Goal: Book appointment/travel/reservation

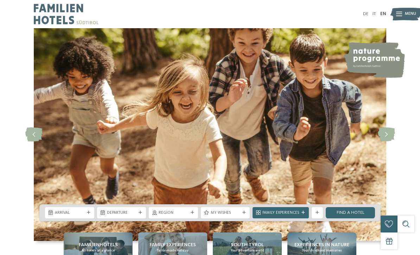
click at [365, 15] on link "DE" at bounding box center [365, 14] width 5 height 5
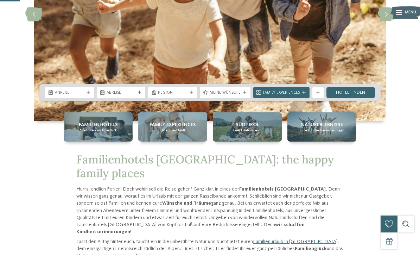
scroll to position [121, 0]
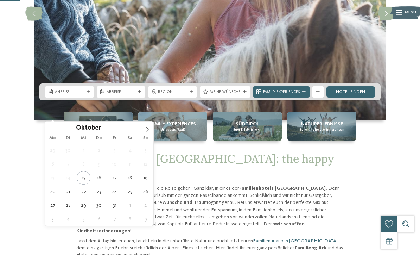
click at [147, 130] on icon at bounding box center [147, 129] width 5 height 5
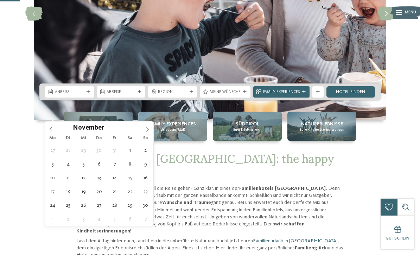
type div "04.11.2025"
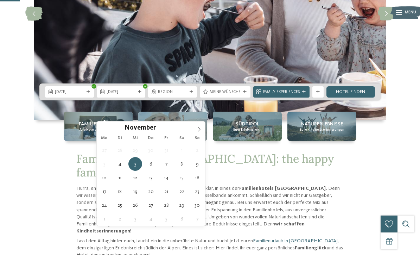
type div "08.11.2025"
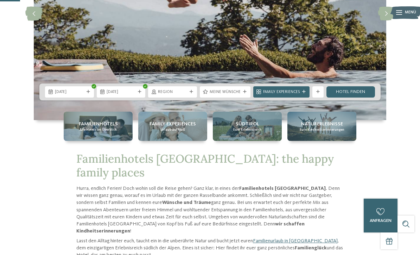
click at [188, 95] on div "Region" at bounding box center [173, 92] width 32 height 6
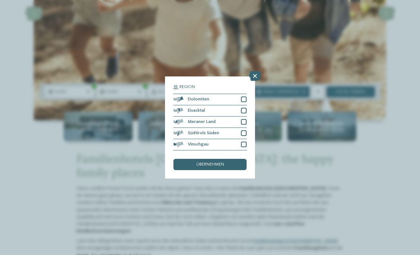
click at [245, 142] on div at bounding box center [244, 145] width 6 height 6
click at [246, 96] on div at bounding box center [244, 99] width 6 height 6
click at [242, 105] on div "Eisacktal" at bounding box center [210, 110] width 73 height 11
click at [246, 119] on div at bounding box center [244, 122] width 6 height 6
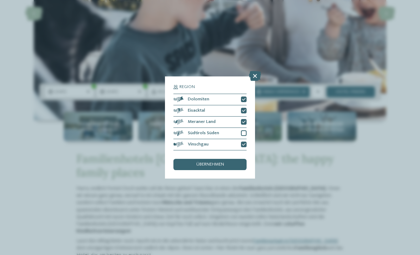
click at [226, 159] on div "übernehmen" at bounding box center [210, 164] width 73 height 11
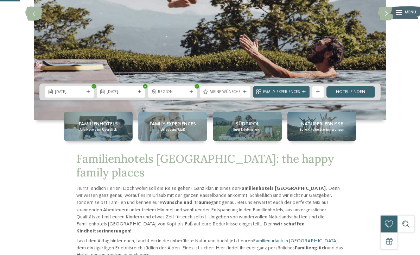
click at [194, 98] on div "Region" at bounding box center [172, 91] width 49 height 11
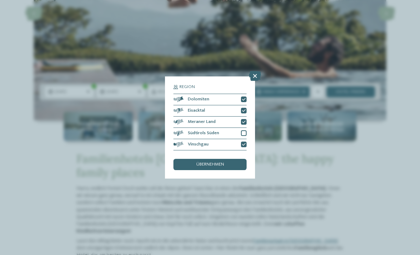
click at [240, 128] on div "Südtirols Süden" at bounding box center [210, 133] width 73 height 11
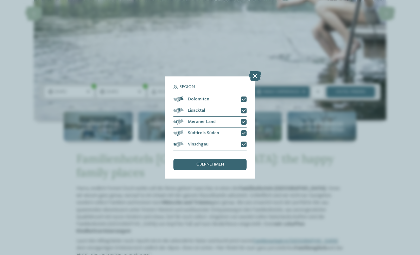
click at [242, 130] on div at bounding box center [244, 133] width 6 height 6
click at [232, 159] on div "übernehmen" at bounding box center [210, 164] width 73 height 11
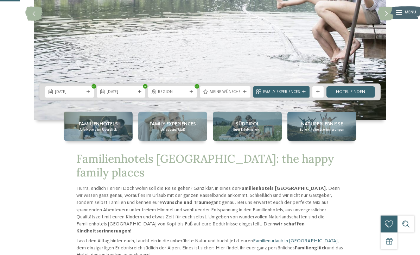
click at [297, 98] on div "Family Experiences" at bounding box center [282, 91] width 56 height 11
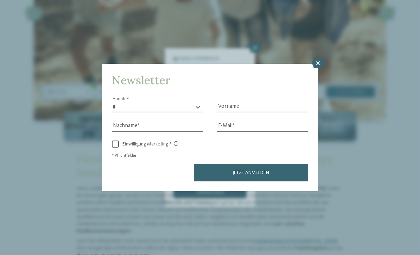
click at [322, 58] on icon at bounding box center [318, 63] width 12 height 10
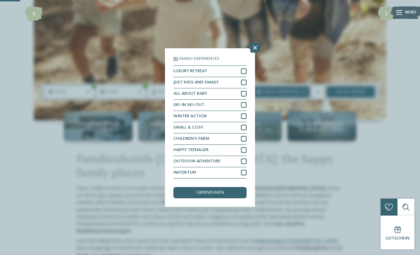
scroll to position [0, 0]
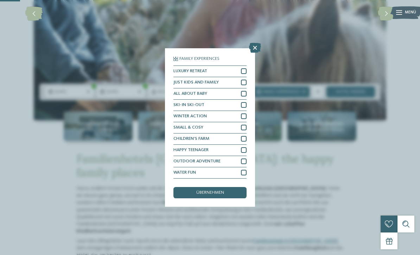
click at [252, 43] on icon at bounding box center [255, 48] width 12 height 10
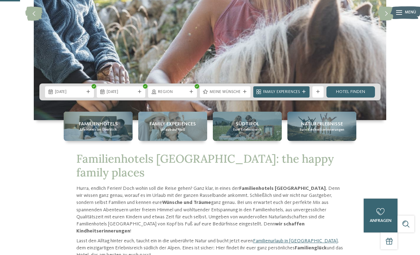
click at [300, 95] on div "Family Experiences" at bounding box center [281, 92] width 39 height 6
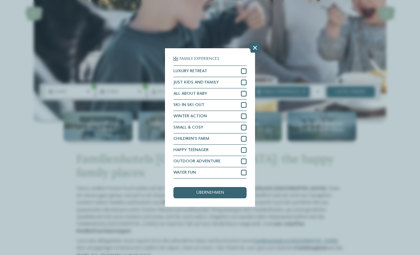
click at [251, 43] on icon at bounding box center [255, 48] width 12 height 10
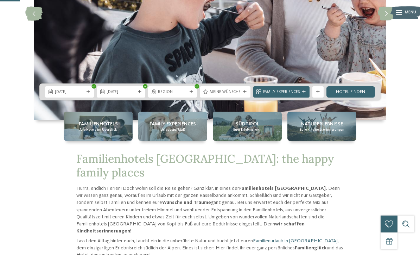
click at [233, 98] on div "Meine Wünsche" at bounding box center [225, 91] width 51 height 11
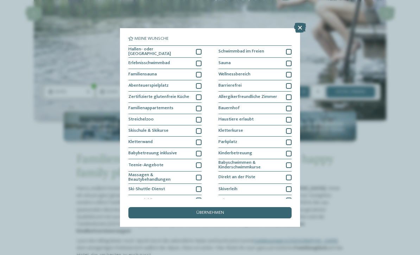
click at [198, 49] on div at bounding box center [199, 52] width 6 height 6
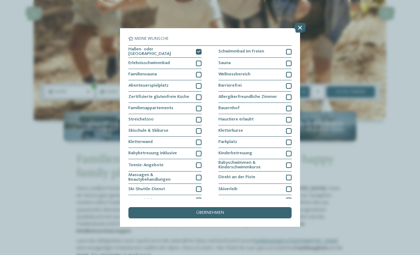
click at [275, 207] on div "übernehmen" at bounding box center [210, 212] width 163 height 11
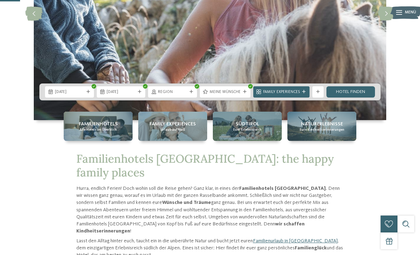
click at [355, 98] on link "Hotel finden" at bounding box center [351, 91] width 49 height 11
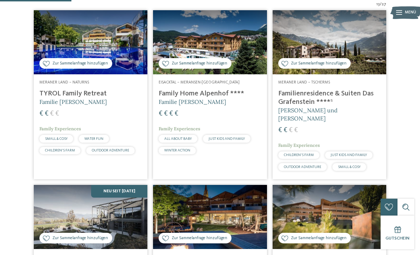
scroll to position [193, 0]
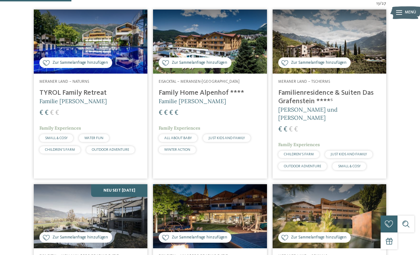
click at [44, 66] on icon at bounding box center [46, 63] width 7 height 6
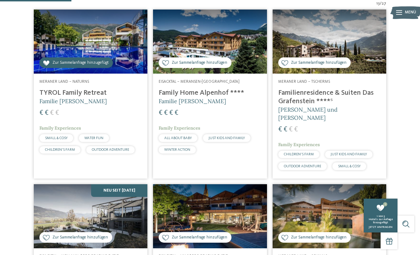
click at [214, 68] on div "Zur Sammelanfrage hinzufügen Zur Sammelanfrage hinzugefügt" at bounding box center [195, 62] width 73 height 11
click at [333, 68] on div "Zur Sammelanfrage hinzufügen Zur Sammelanfrage hinzugefügt" at bounding box center [315, 62] width 73 height 11
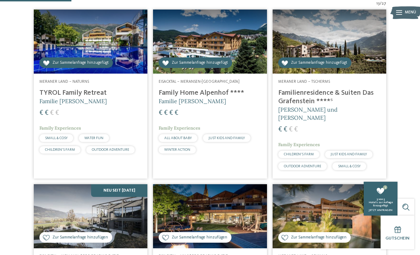
click at [320, 106] on h4 "Familienresidence & Suiten Das Grafenstein ****ˢ" at bounding box center [330, 97] width 102 height 17
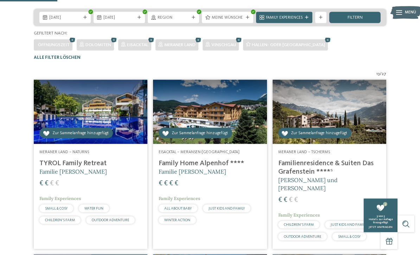
scroll to position [167, 0]
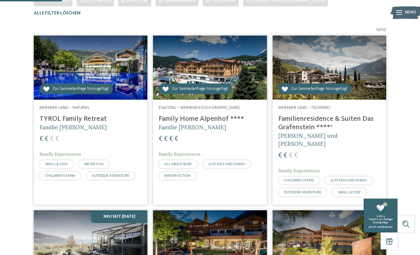
click at [56, 131] on span "Familie [PERSON_NAME]" at bounding box center [73, 127] width 68 height 7
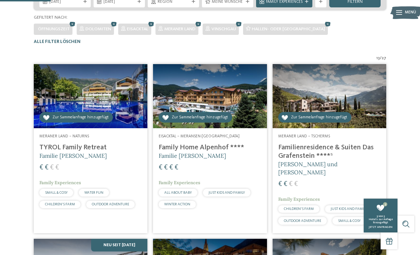
scroll to position [151, 0]
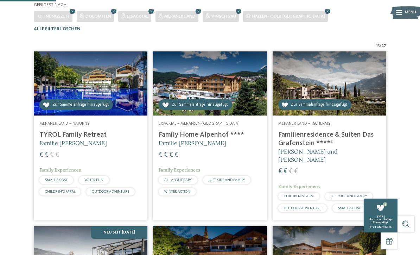
click at [220, 140] on div "Eisacktal – Meransen-Mühlbach Family Home Alpenhof **** Familie Pabst € € € € F…" at bounding box center [210, 160] width 114 height 89
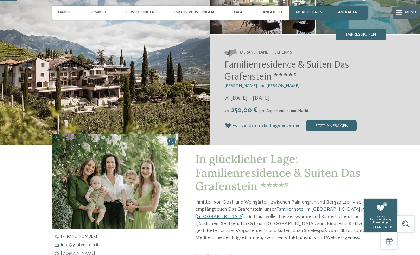
scroll to position [72, 0]
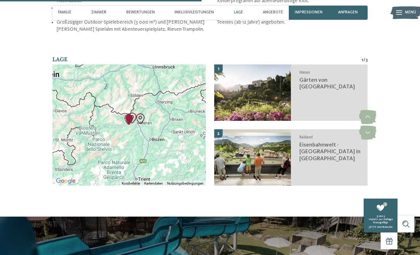
scroll to position [921, 0]
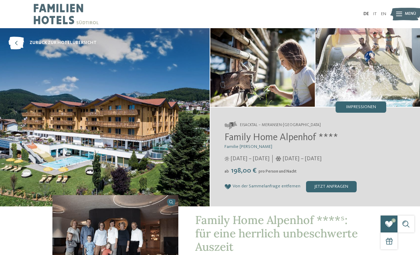
click at [363, 102] on div "Impressionen" at bounding box center [361, 106] width 51 height 11
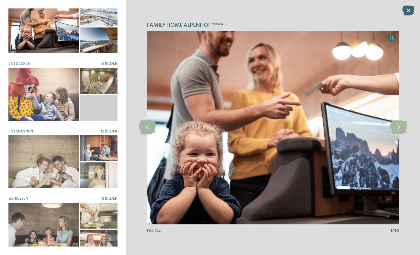
scroll to position [18, 0]
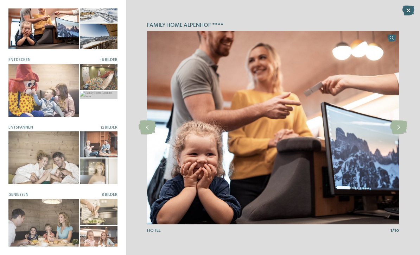
click at [32, 149] on div at bounding box center [43, 157] width 70 height 53
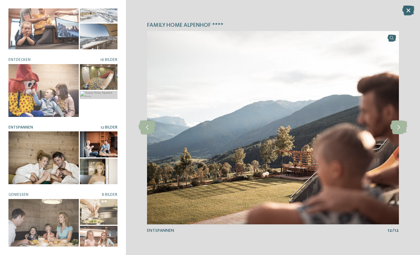
click at [383, 113] on img at bounding box center [273, 127] width 252 height 193
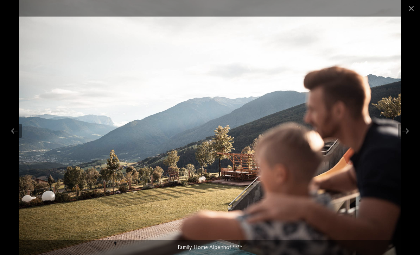
click at [412, 131] on div at bounding box center [406, 131] width 15 height 14
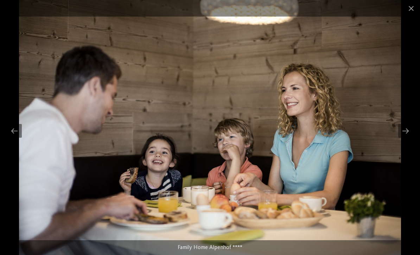
click at [403, 131] on div at bounding box center [406, 131] width 15 height 14
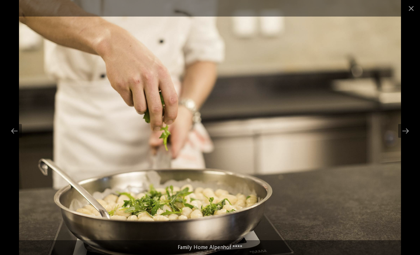
click at [406, 130] on div at bounding box center [406, 131] width 15 height 14
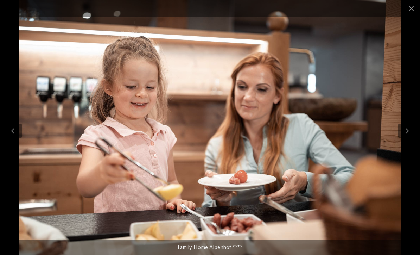
click at [404, 129] on div at bounding box center [406, 131] width 15 height 14
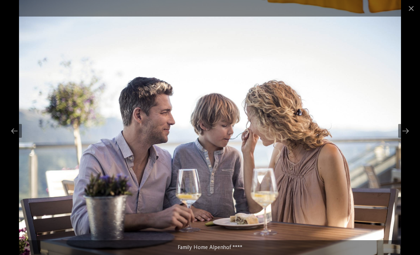
click at [409, 11] on span at bounding box center [412, 8] width 18 height 17
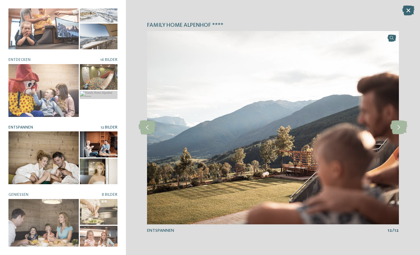
click at [408, 10] on icon at bounding box center [409, 11] width 12 height 10
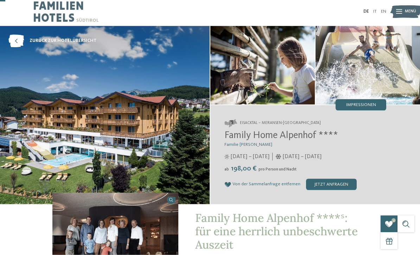
scroll to position [0, 0]
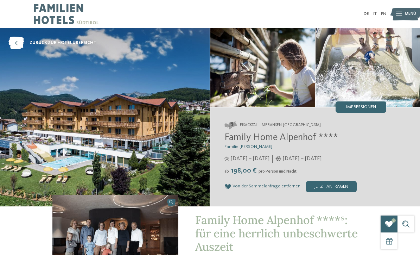
click at [18, 39] on icon at bounding box center [15, 43] width 15 height 13
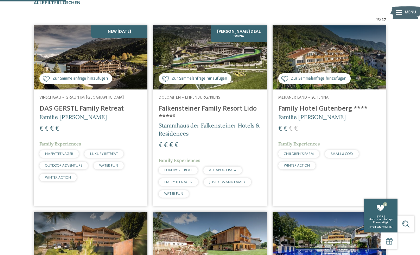
scroll to position [176, 0]
click at [322, 82] on span "Zur Sammelanfrage hinzufügen" at bounding box center [319, 79] width 56 height 6
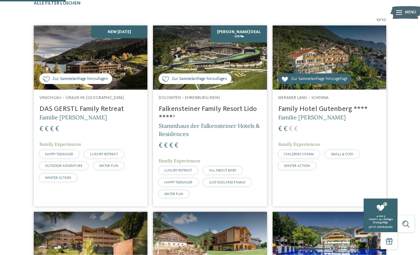
scroll to position [177, 0]
click at [209, 89] on img at bounding box center [210, 57] width 114 height 64
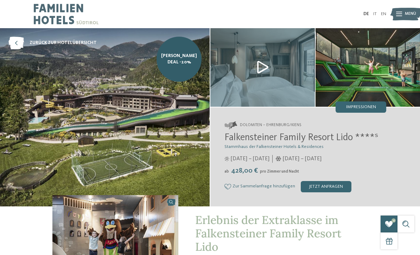
click at [20, 42] on icon at bounding box center [15, 43] width 15 height 13
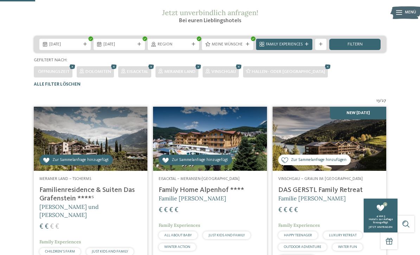
scroll to position [95, 0]
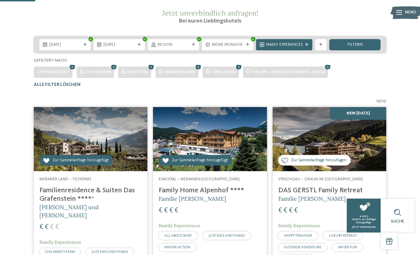
click at [329, 163] on span "Zur Sammelanfrage hinzufügen" at bounding box center [319, 160] width 56 height 6
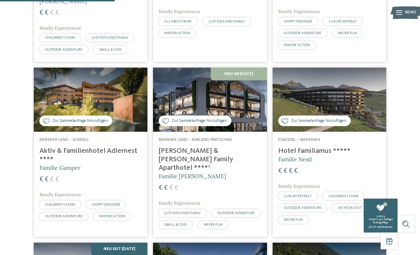
scroll to position [310, 0]
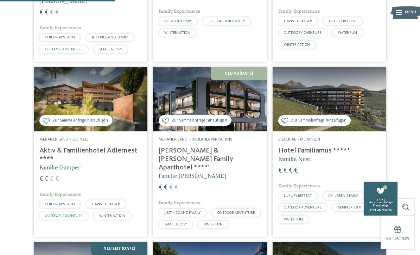
click at [51, 126] on div "Zur Sammelanfrage hinzufügen Zur Sammelanfrage hinzugefügt" at bounding box center [75, 120] width 73 height 11
click at [97, 124] on span "Zur Sammelanfrage hinzufügen" at bounding box center [80, 121] width 56 height 6
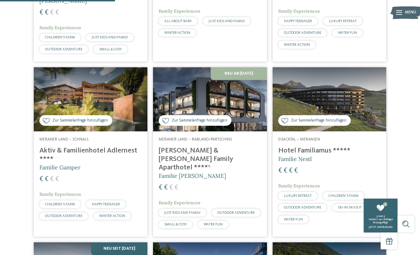
click at [98, 126] on div "Zur Sammelanfrage hinzufügen Zur Sammelanfrage hinzugefügt" at bounding box center [75, 120] width 73 height 11
click at [98, 124] on span "Zur Sammelanfrage hinzufügen" at bounding box center [80, 121] width 56 height 6
click at [99, 124] on span "Zur Sammelanfrage hinzufügen" at bounding box center [80, 121] width 56 height 6
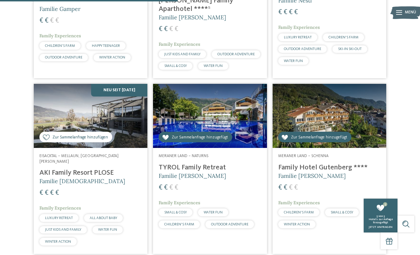
scroll to position [467, 0]
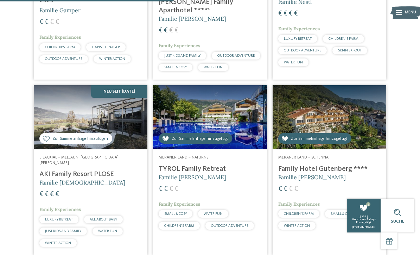
click at [363, 213] on div "5" at bounding box center [363, 207] width 11 height 11
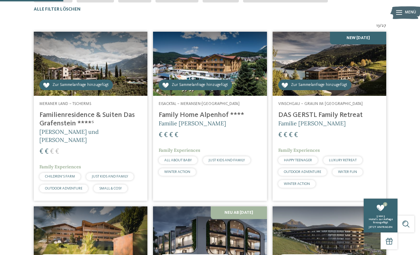
scroll to position [171, 0]
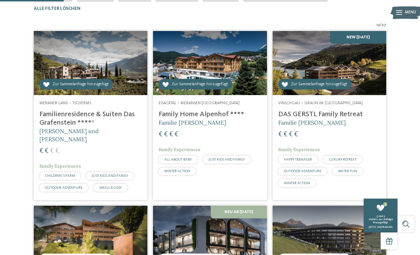
click at [333, 89] on div "Zur Sammelanfrage hinzufügen Zur Sammelanfrage hinzugefügt" at bounding box center [316, 84] width 74 height 11
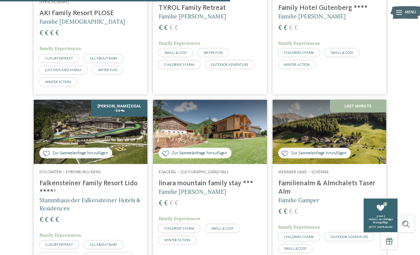
scroll to position [665, 0]
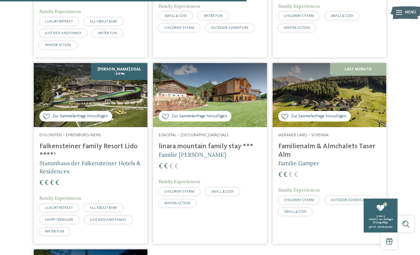
click at [93, 113] on span "Zur Sammelanfrage hinzufügen" at bounding box center [80, 116] width 56 height 6
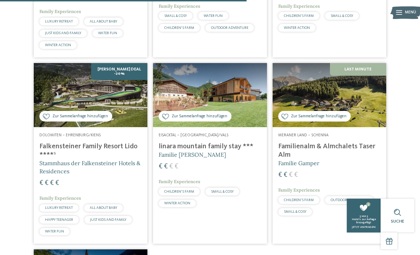
click at [80, 115] on span "Zur Sammelanfrage hinzufügen" at bounding box center [80, 116] width 56 height 6
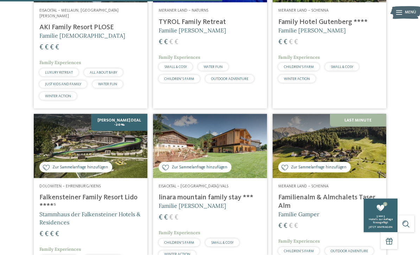
scroll to position [620, 0]
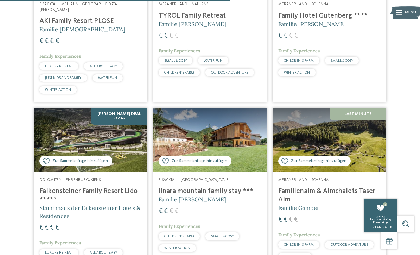
click at [55, 159] on span "Zur Sammelanfrage hinzufügen" at bounding box center [80, 161] width 56 height 6
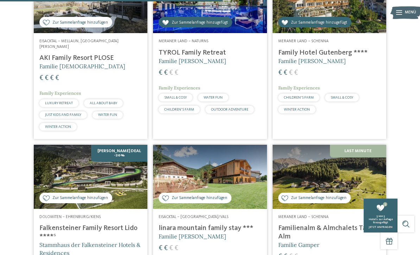
scroll to position [563, 0]
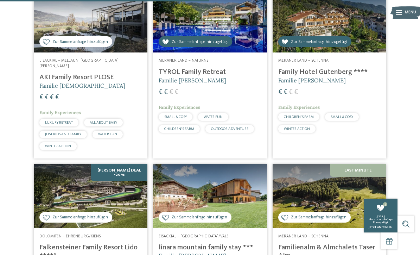
click at [344, 43] on span "Zur Sammelanfrage hinzugefügt" at bounding box center [319, 42] width 56 height 6
click at [344, 44] on span "Zur Sammelanfrage hinzufügen" at bounding box center [319, 42] width 56 height 6
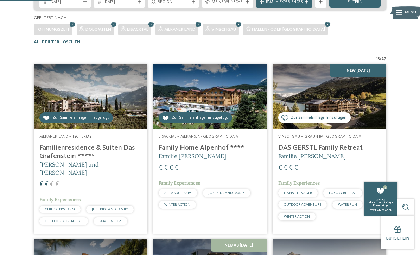
scroll to position [139, 0]
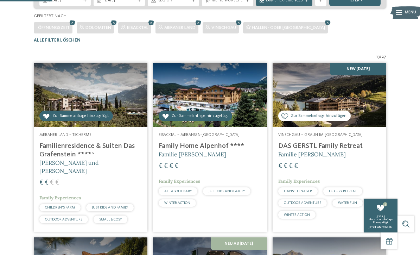
click at [205, 119] on span "Zur Sammelanfrage hinzugefügt" at bounding box center [200, 116] width 56 height 6
click at [100, 121] on div "Zur Sammelanfrage hinzufügen Zur Sammelanfrage hinzugefügt" at bounding box center [76, 116] width 74 height 11
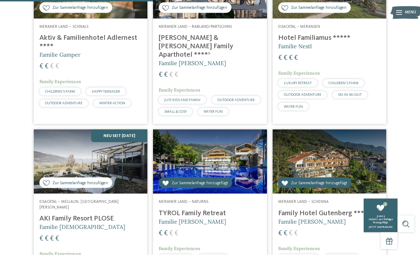
scroll to position [437, 0]
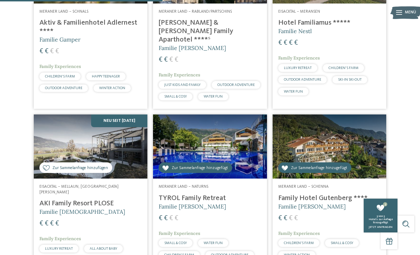
click at [337, 171] on span "Zur Sammelanfrage hinzugefügt" at bounding box center [319, 168] width 56 height 6
click at [211, 177] on img at bounding box center [210, 146] width 114 height 64
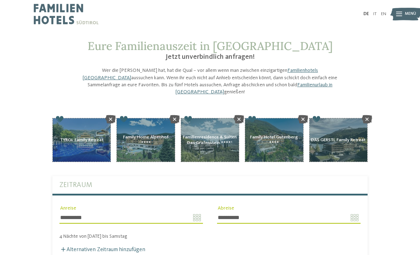
click at [368, 115] on icon at bounding box center [367, 119] width 10 height 9
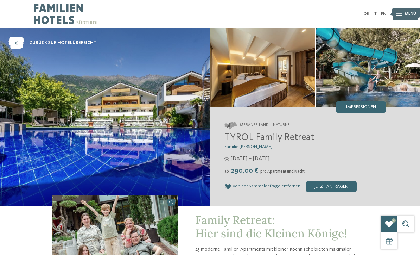
click at [20, 41] on icon at bounding box center [15, 43] width 15 height 13
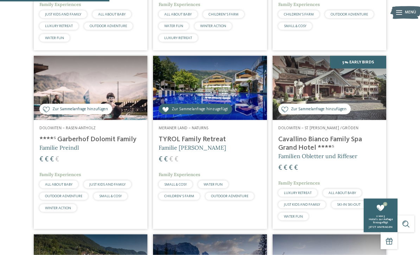
click at [213, 114] on div "Zur Sammelanfrage hinzufügen Zur Sammelanfrage hinzugefügt" at bounding box center [196, 109] width 74 height 11
click at [384, 213] on div "1" at bounding box center [380, 207] width 11 height 11
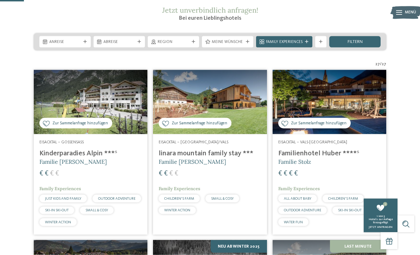
scroll to position [127, 0]
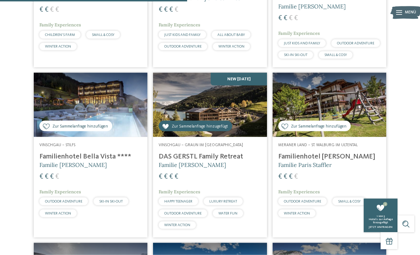
click at [212, 130] on span "Zur Sammelanfrage hinzugefügt" at bounding box center [200, 127] width 56 height 6
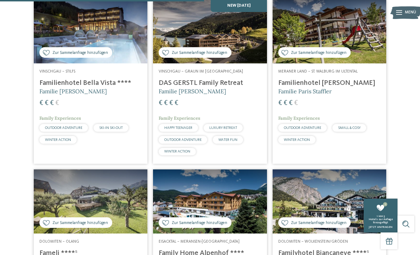
scroll to position [861, 0]
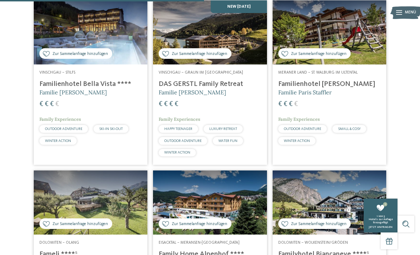
click at [66, 58] on div "Zur Sammelanfrage hinzufügen Zur Sammelanfrage hinzugefügt" at bounding box center [75, 53] width 73 height 11
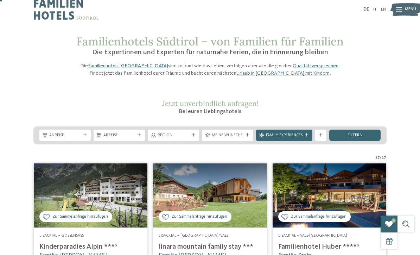
scroll to position [9, 0]
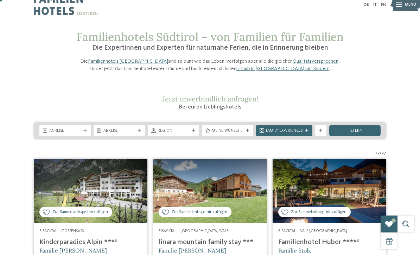
click at [86, 136] on div "Anreise" at bounding box center [64, 130] width 51 height 11
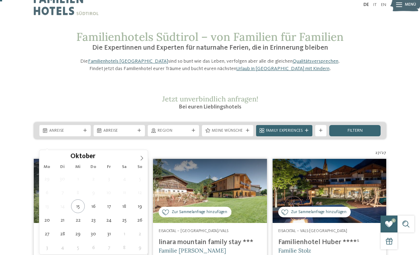
click at [138, 158] on span at bounding box center [142, 156] width 12 height 12
type div "[DATE]"
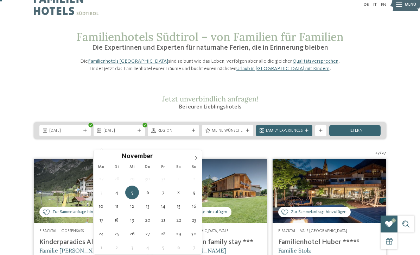
type div "[DATE]"
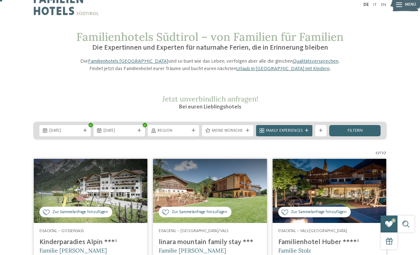
click at [191, 136] on div "Region" at bounding box center [173, 130] width 51 height 11
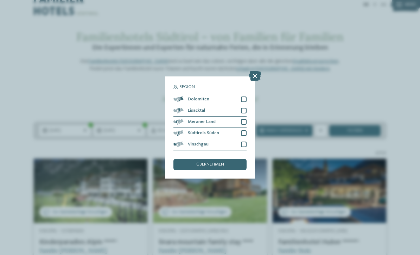
click at [243, 142] on div at bounding box center [244, 145] width 6 height 6
click at [242, 117] on div "Meraner Land" at bounding box center [210, 122] width 73 height 11
click at [245, 108] on div at bounding box center [244, 111] width 6 height 6
click at [245, 94] on div "Dolomiten" at bounding box center [210, 99] width 73 height 11
click at [225, 159] on div "übernehmen" at bounding box center [210, 164] width 73 height 11
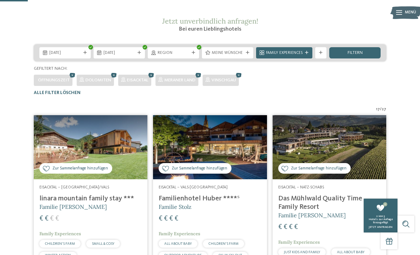
scroll to position [87, 0]
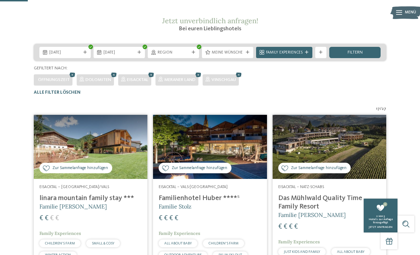
click at [236, 56] on span "Meine Wünsche" at bounding box center [228, 53] width 32 height 6
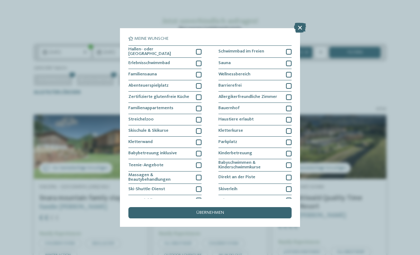
click at [190, 50] on div "Hallen- oder Schleusenbad" at bounding box center [165, 52] width 73 height 12
click at [233, 207] on div "übernehmen" at bounding box center [210, 212] width 163 height 11
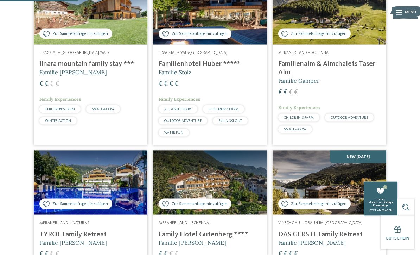
scroll to position [222, 0]
click at [56, 209] on div "Zur Sammelanfrage hinzufügen Zur Sammelanfrage hinzugefügt" at bounding box center [75, 203] width 73 height 11
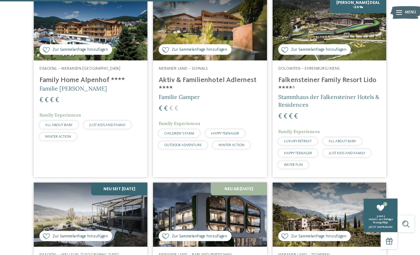
scroll to position [546, 0]
click at [329, 52] on span "Zur Sammelanfrage hinzufügen" at bounding box center [319, 49] width 56 height 6
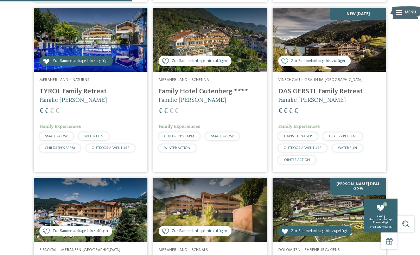
scroll to position [364, 0]
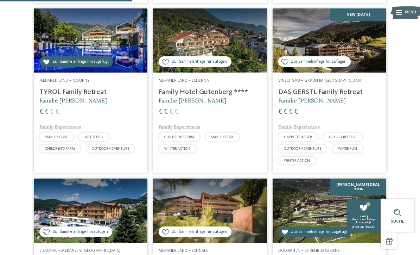
click at [342, 65] on span "Zur Sammelanfrage hinzufügen" at bounding box center [319, 62] width 56 height 6
click at [342, 65] on span "Zur Sammelanfrage hinzugefügt" at bounding box center [319, 62] width 56 height 6
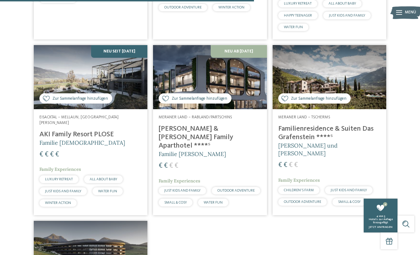
scroll to position [684, 0]
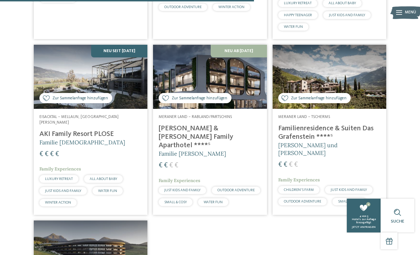
click at [337, 102] on div "Zur Sammelanfrage hinzufügen Zur Sammelanfrage hinzugefügt" at bounding box center [315, 98] width 73 height 11
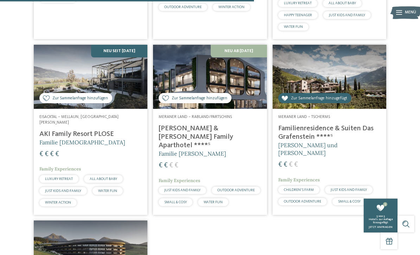
click at [366, 218] on div "5 von 5" at bounding box center [381, 216] width 31 height 3
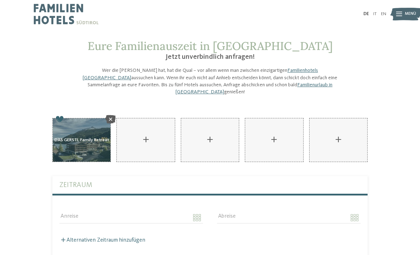
click at [110, 115] on icon at bounding box center [111, 119] width 10 height 9
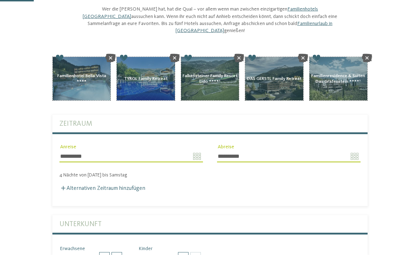
type input "**********"
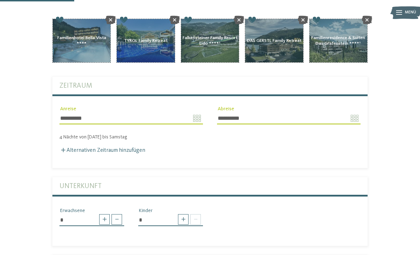
scroll to position [100, 0]
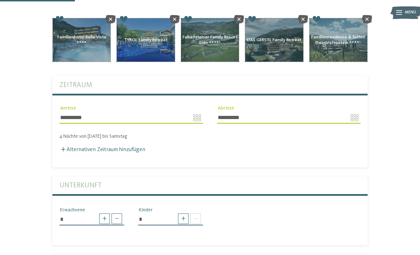
click at [183, 213] on span at bounding box center [183, 218] width 11 height 11
type input "*"
click at [194, 238] on select "* * * * * * * * * * * ** ** ** ** ** ** ** **" at bounding box center [170, 244] width 65 height 12
select select "*"
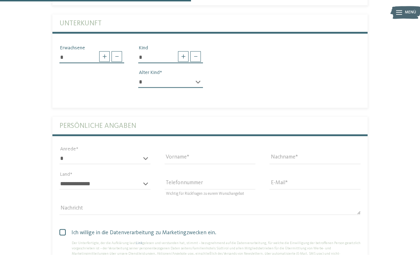
scroll to position [270, 0]
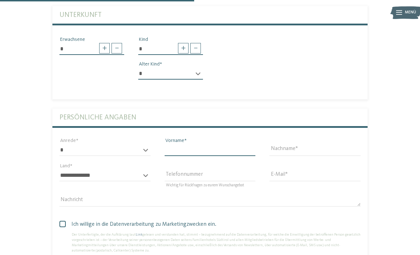
click at [210, 144] on input "Vorname" at bounding box center [210, 150] width 91 height 12
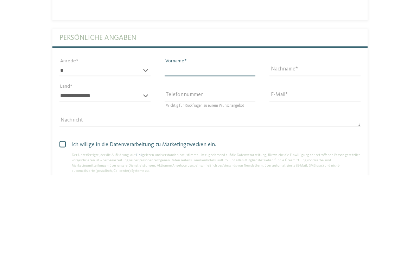
type input "******"
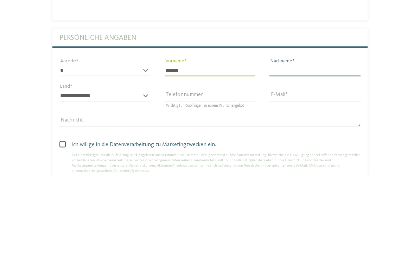
type input "**********"
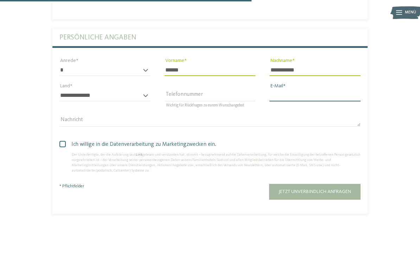
click at [301, 89] on input "E-Mail" at bounding box center [315, 95] width 91 height 12
type input "**********"
click at [200, 142] on span "Ich willige in die Datenverarbeitung zu Marketingzwecken ein." at bounding box center [213, 145] width 296 height 8
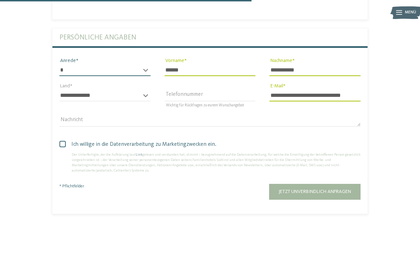
click at [134, 64] on select "* **** **** ******* ******" at bounding box center [105, 70] width 91 height 12
select select "*"
click at [318, 189] on span "Jetzt unverbindlich anfragen" at bounding box center [315, 191] width 73 height 5
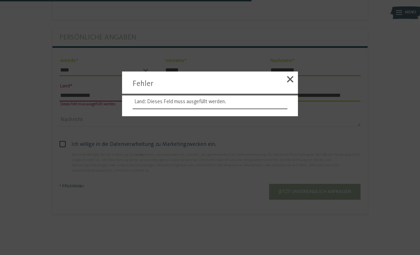
click at [255, 109] on li "Land: Dieses Feld muss ausgefüllt werden." at bounding box center [210, 102] width 155 height 14
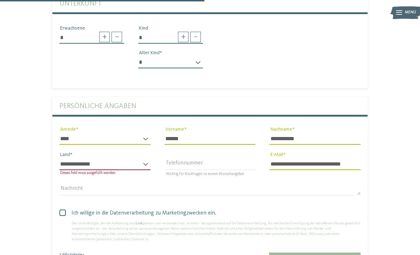
scroll to position [280, 0]
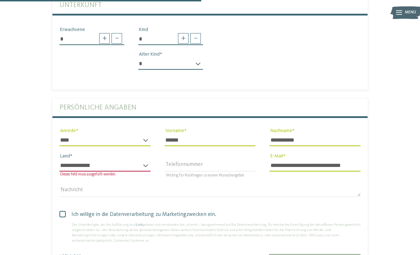
click at [129, 164] on select "**********" at bounding box center [105, 166] width 91 height 12
select select "**"
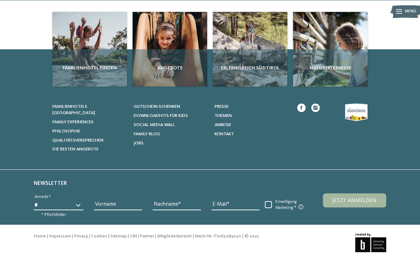
scroll to position [128, 0]
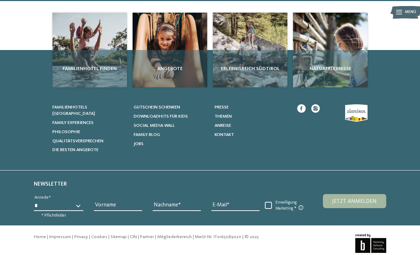
click at [164, 64] on div "Angebote" at bounding box center [170, 68] width 75 height 37
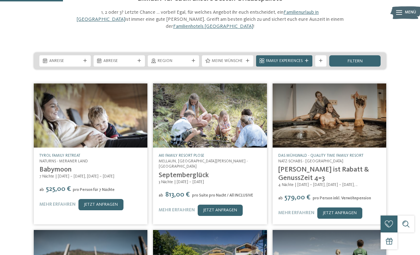
scroll to position [72, 0]
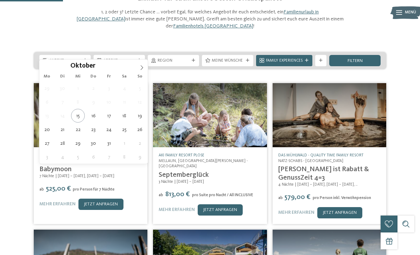
click at [140, 70] on icon at bounding box center [141, 67] width 5 height 5
type div "[DATE]"
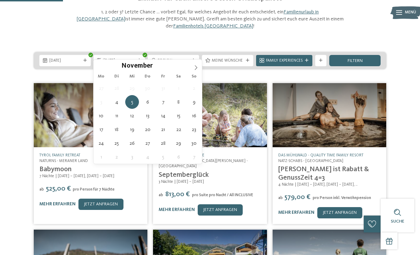
type div "[DATE]"
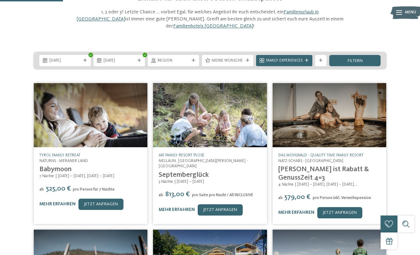
click at [369, 55] on div "filtern" at bounding box center [355, 60] width 51 height 11
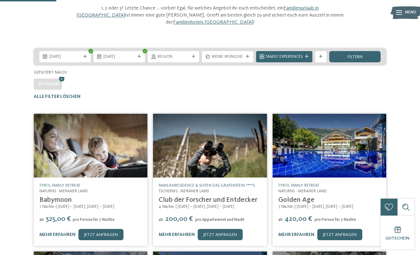
scroll to position [33, 0]
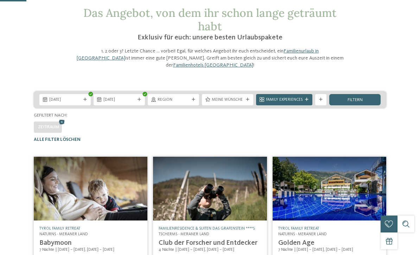
click at [245, 95] on div "Meine Wünsche" at bounding box center [227, 99] width 51 height 11
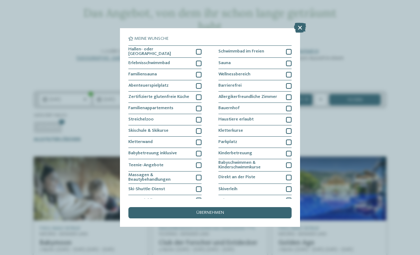
click at [194, 51] on div "Hallen- oder Schleusenbad" at bounding box center [165, 52] width 73 height 12
click at [234, 207] on div "übernehmen" at bounding box center [210, 212] width 163 height 11
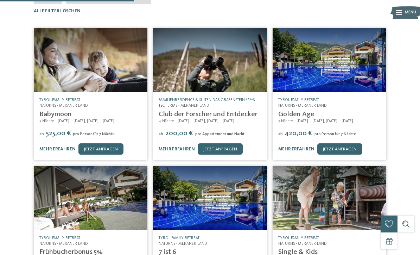
scroll to position [164, 0]
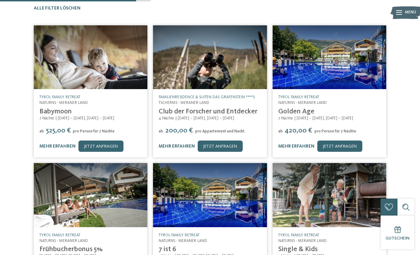
click at [361, 63] on img at bounding box center [330, 57] width 114 height 64
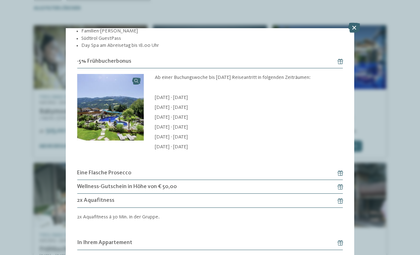
scroll to position [822, 0]
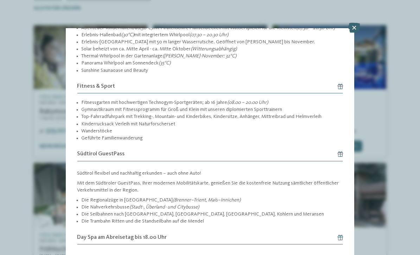
click at [359, 31] on icon at bounding box center [355, 28] width 12 height 10
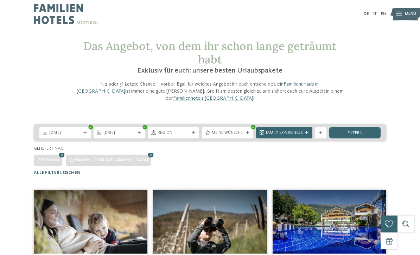
click at [405, 11] on img at bounding box center [406, 13] width 31 height 15
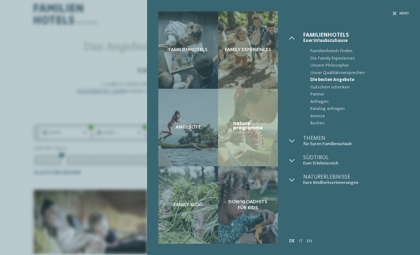
click at [196, 44] on div "Familienhotels" at bounding box center [188, 49] width 60 height 77
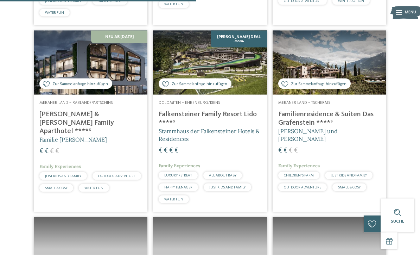
scroll to position [823, 0]
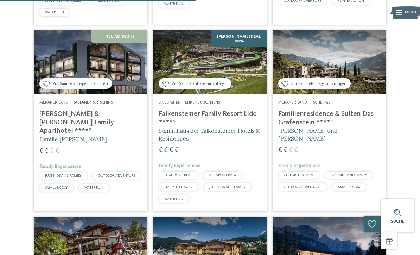
click at [242, 69] on img at bounding box center [210, 62] width 114 height 64
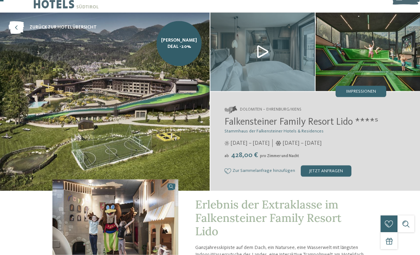
scroll to position [16, 0]
click at [177, 42] on span "[PERSON_NAME] Deal -20%" at bounding box center [179, 43] width 37 height 13
